Goal: Task Accomplishment & Management: Use online tool/utility

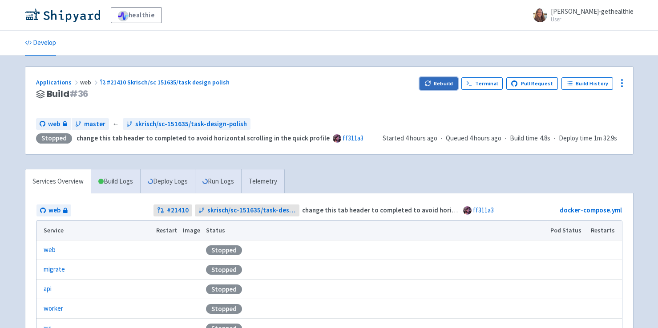
click at [438, 81] on button "Rebuild" at bounding box center [439, 83] width 38 height 12
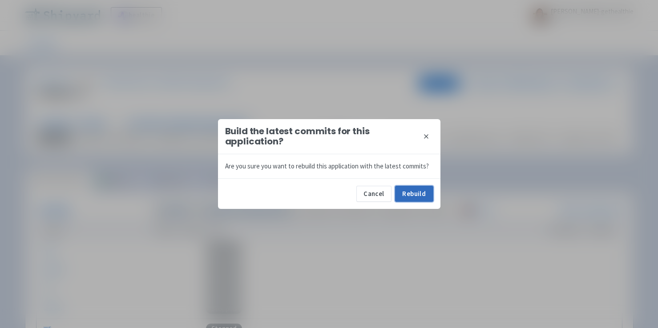
click at [415, 190] on button "Rebuild" at bounding box center [414, 194] width 38 height 16
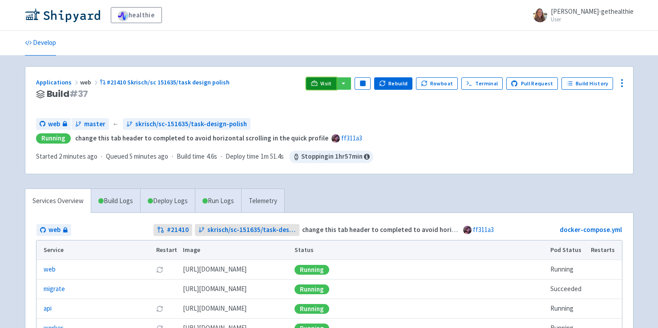
click at [324, 83] on link "Visit" at bounding box center [321, 83] width 30 height 12
